Goal: Register for event/course

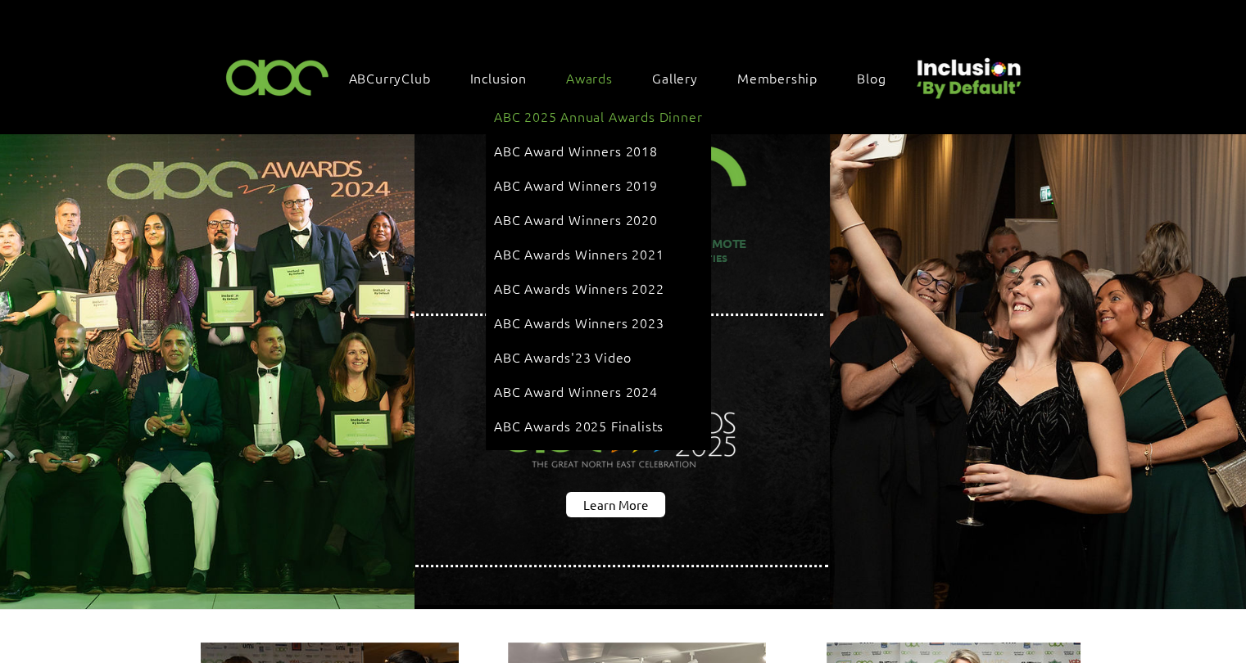
click at [600, 110] on span "ABC 2025 Annual Awards Dinner" at bounding box center [598, 116] width 208 height 18
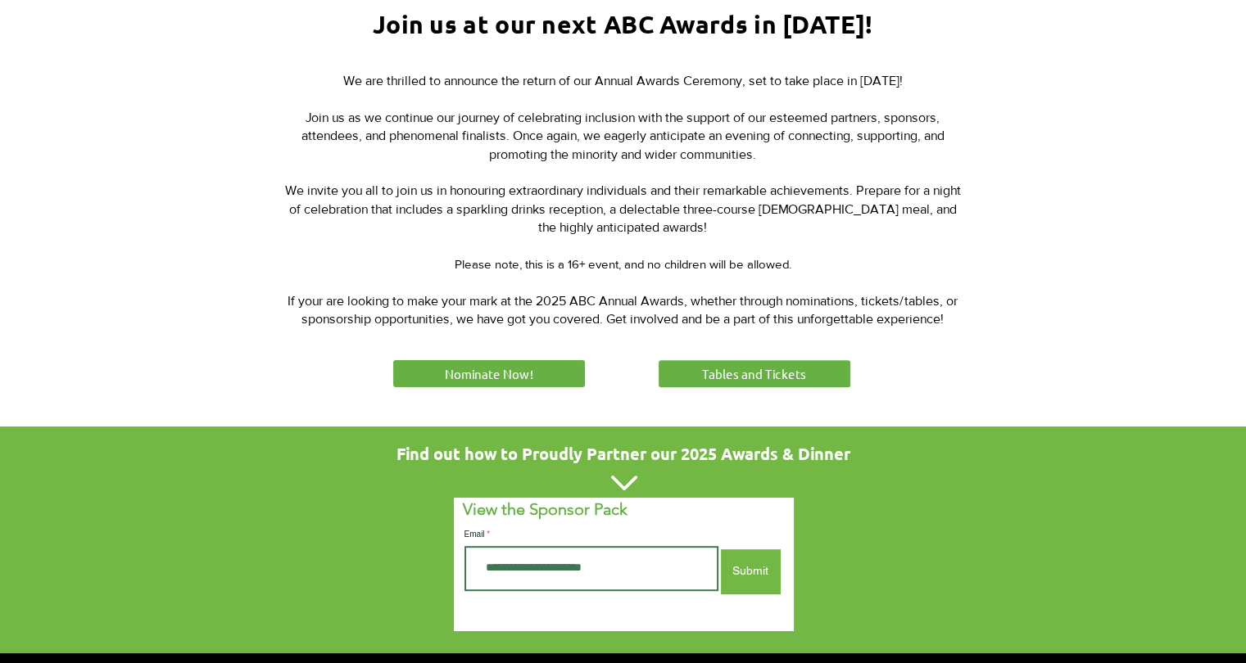
scroll to position [655, 0]
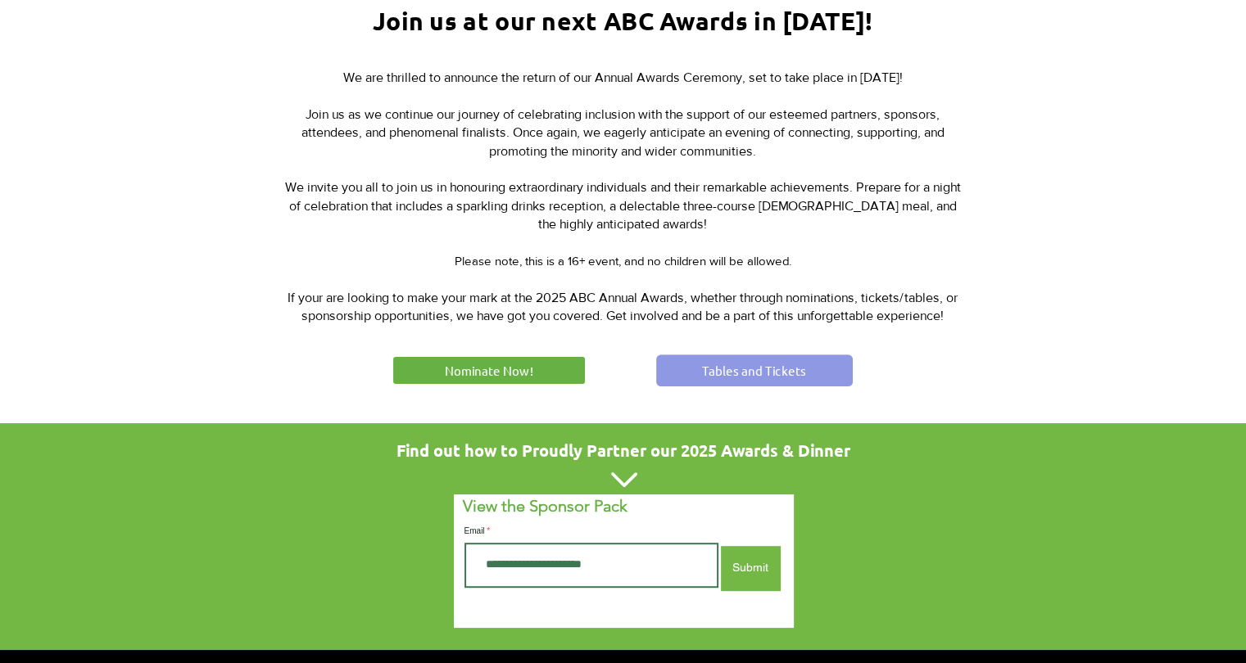
click at [780, 367] on span "Tables and Tickets" at bounding box center [754, 370] width 104 height 17
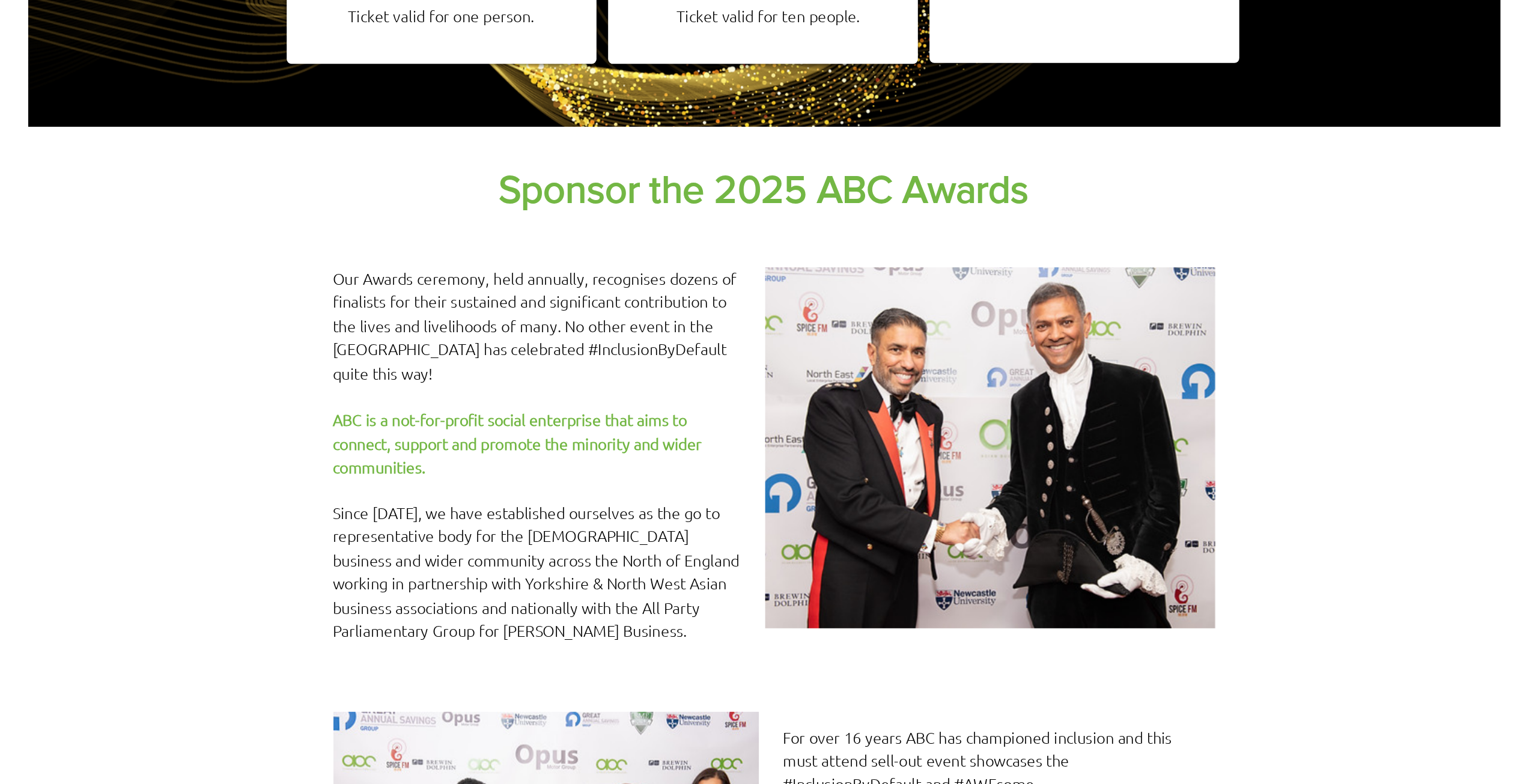
scroll to position [241, 0]
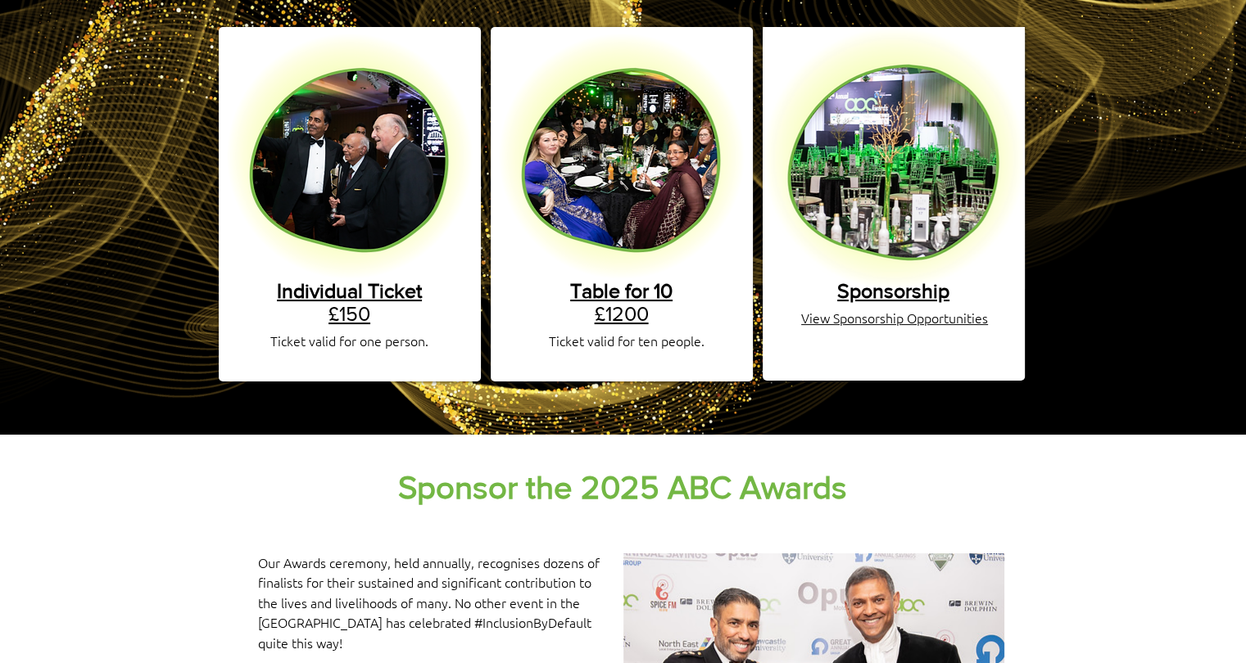
click at [844, 286] on div "main content" at bounding box center [893, 204] width 262 height 354
click at [863, 279] on span "Sponsorship" at bounding box center [893, 290] width 112 height 23
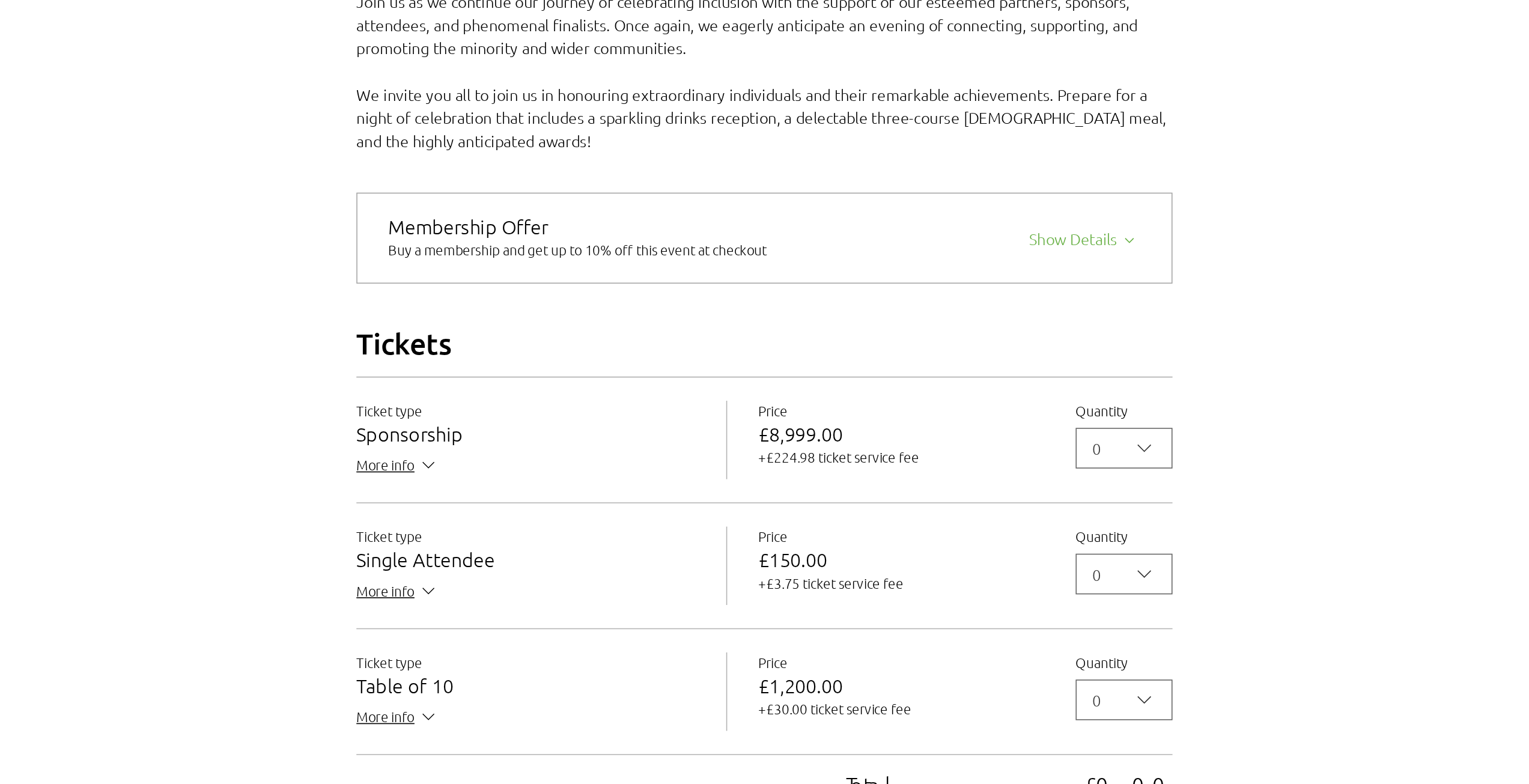
scroll to position [1081, 0]
